Goal: Transaction & Acquisition: Subscribe to service/newsletter

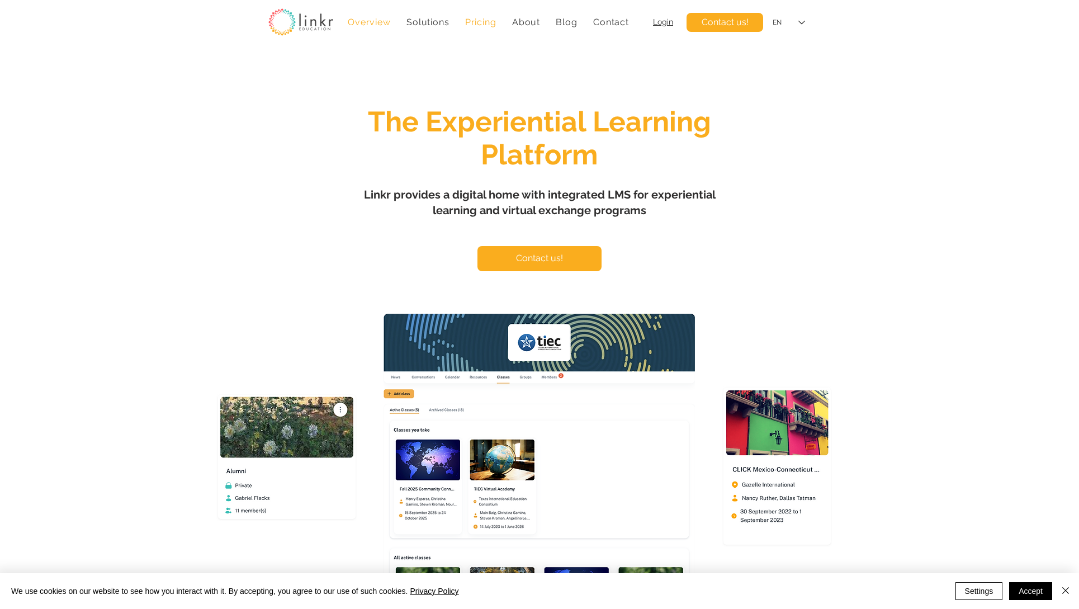
click at [479, 22] on span "Pricing" at bounding box center [480, 22] width 31 height 11
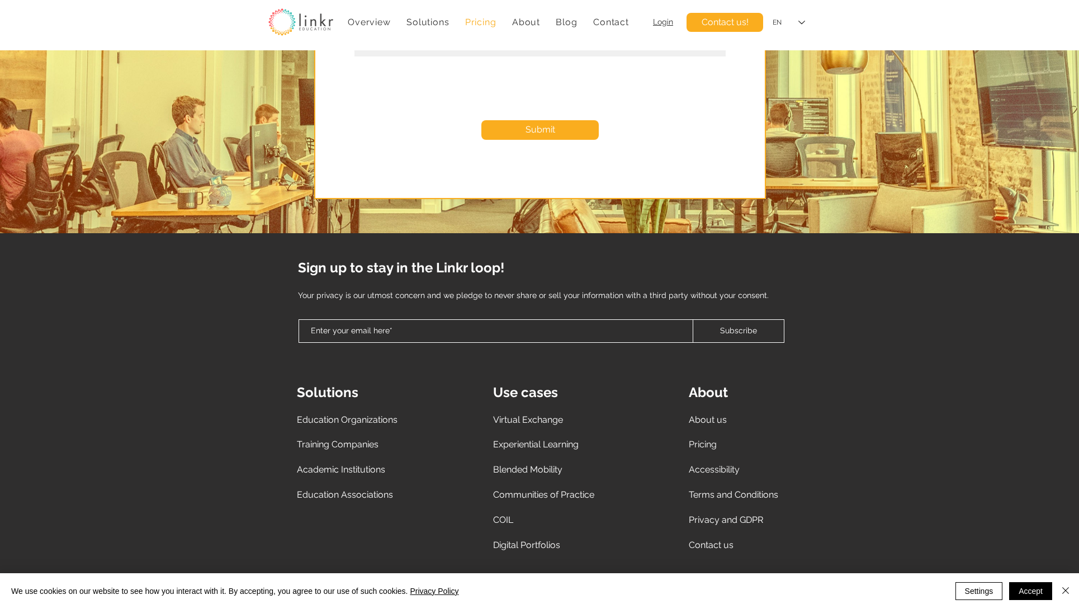
scroll to position [1282, 0]
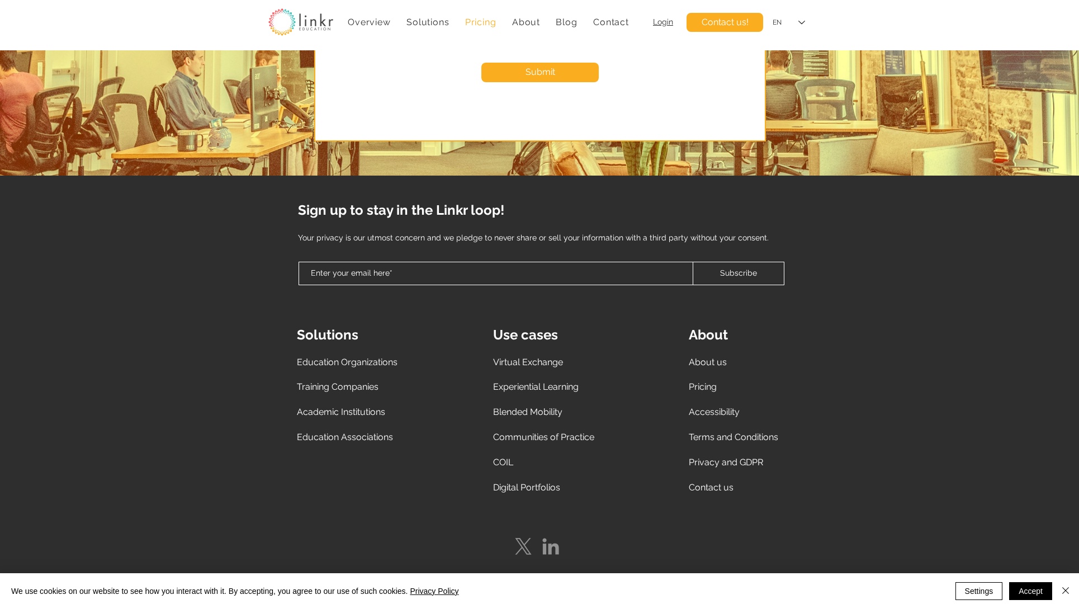
click at [547, 361] on span "Virtual Exchange" at bounding box center [528, 362] width 70 height 11
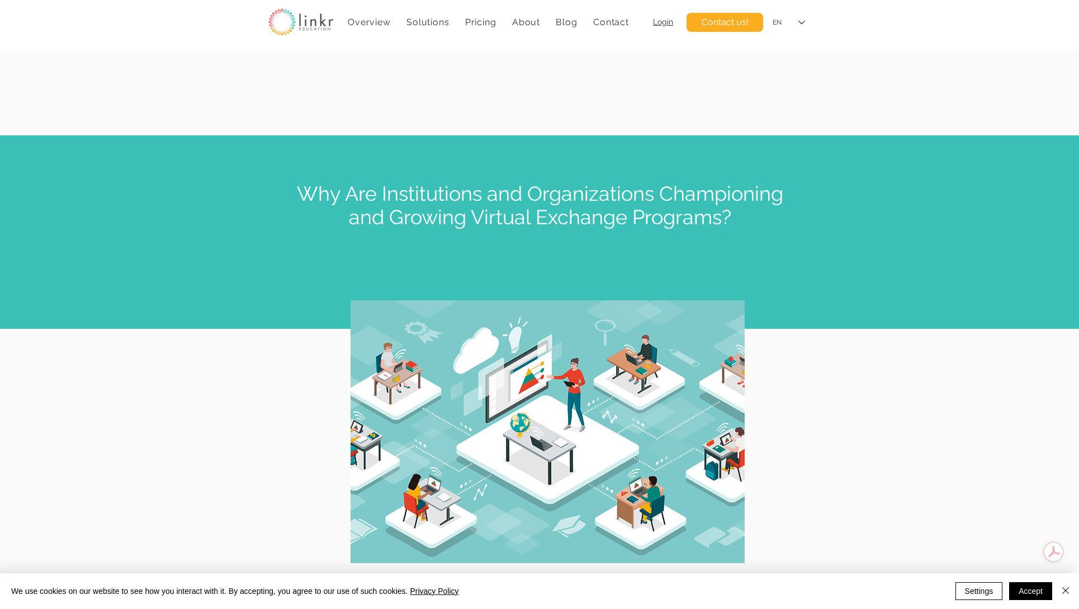
scroll to position [850, 0]
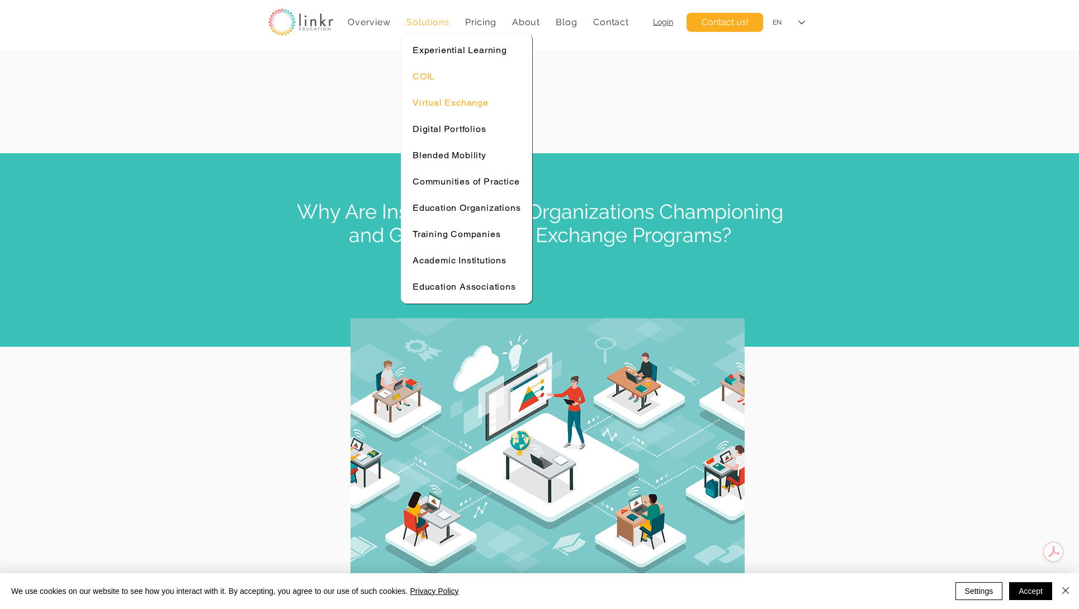
click at [427, 71] on span "COIL" at bounding box center [424, 76] width 22 height 11
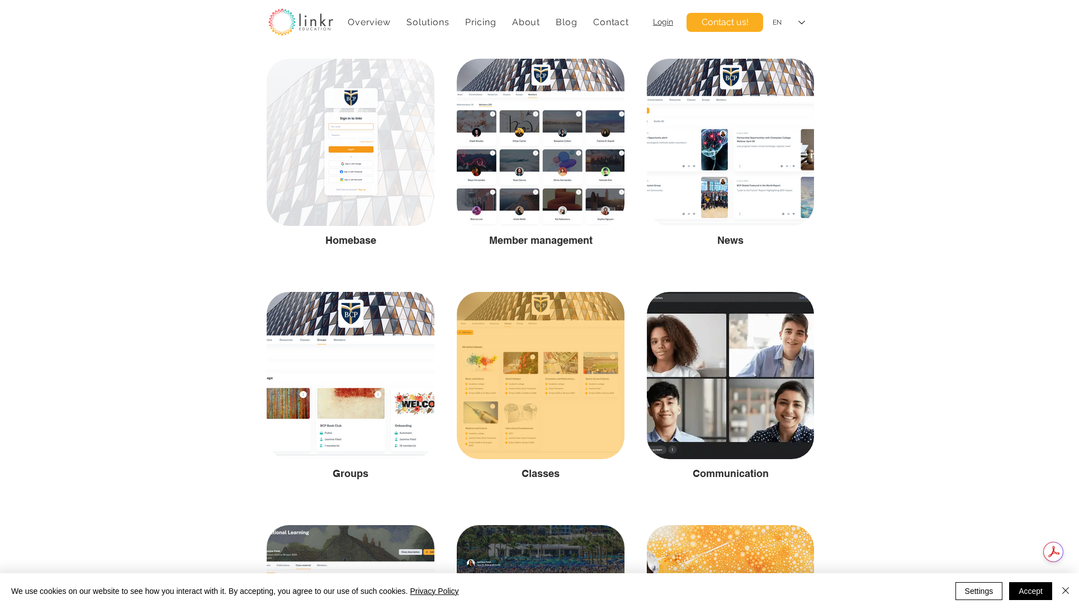
scroll to position [1371, 0]
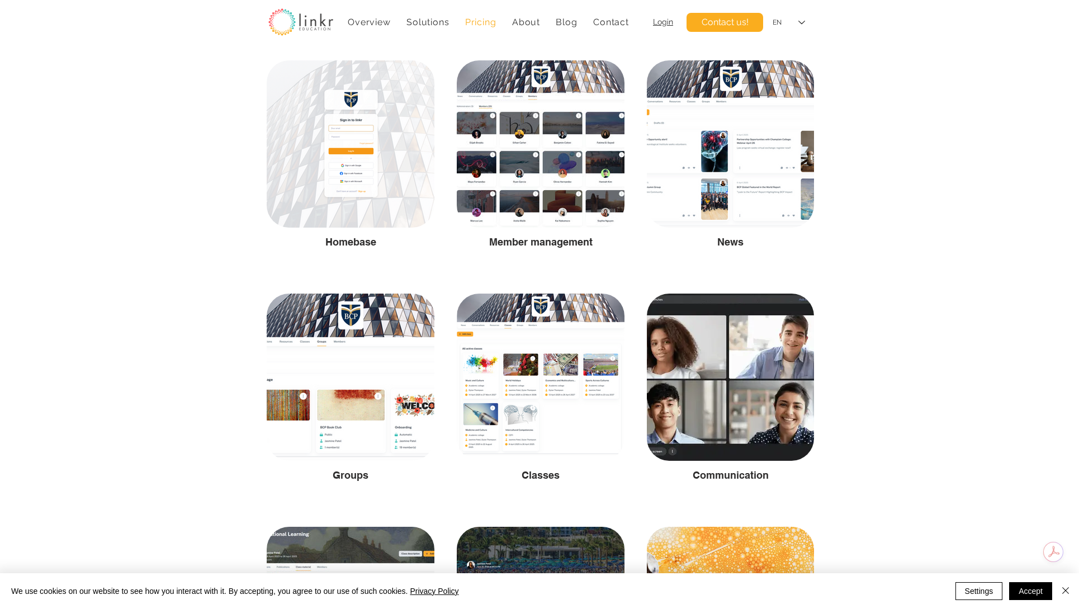
click at [475, 21] on span "Pricing" at bounding box center [480, 22] width 31 height 11
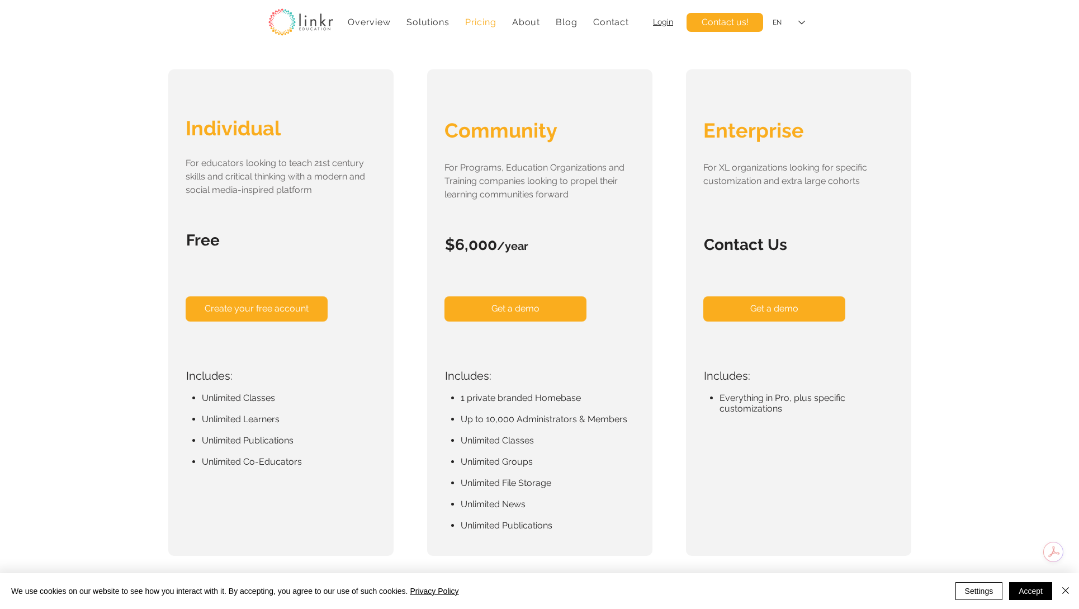
scroll to position [160, 0]
click at [249, 311] on span "Create your free account" at bounding box center [257, 308] width 104 height 12
